Goal: Information Seeking & Learning: Learn about a topic

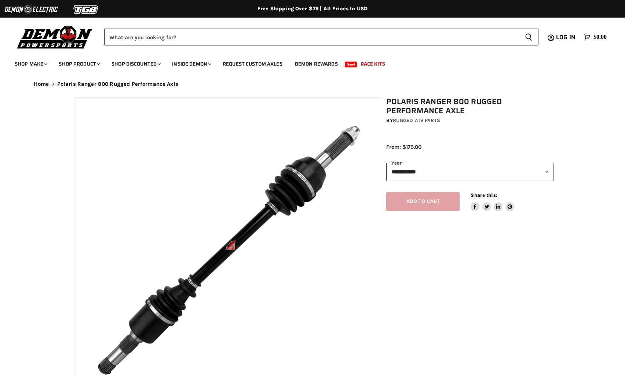
select select "******"
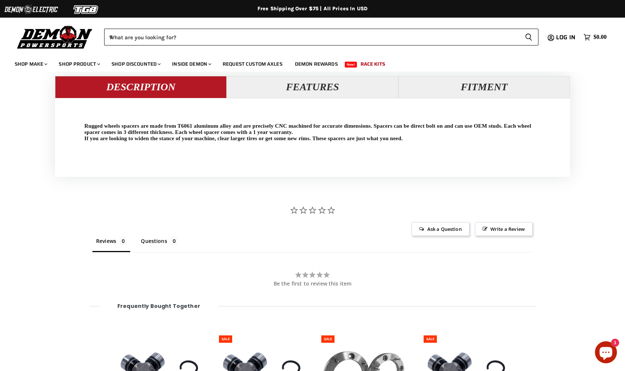
scroll to position [750, 0]
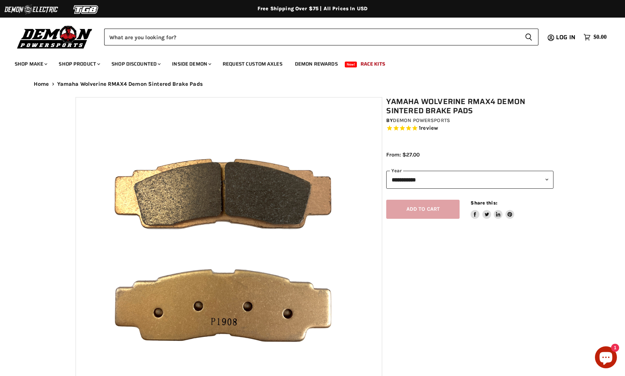
select select "******"
